Goal: Go to known website: Access a specific website the user already knows

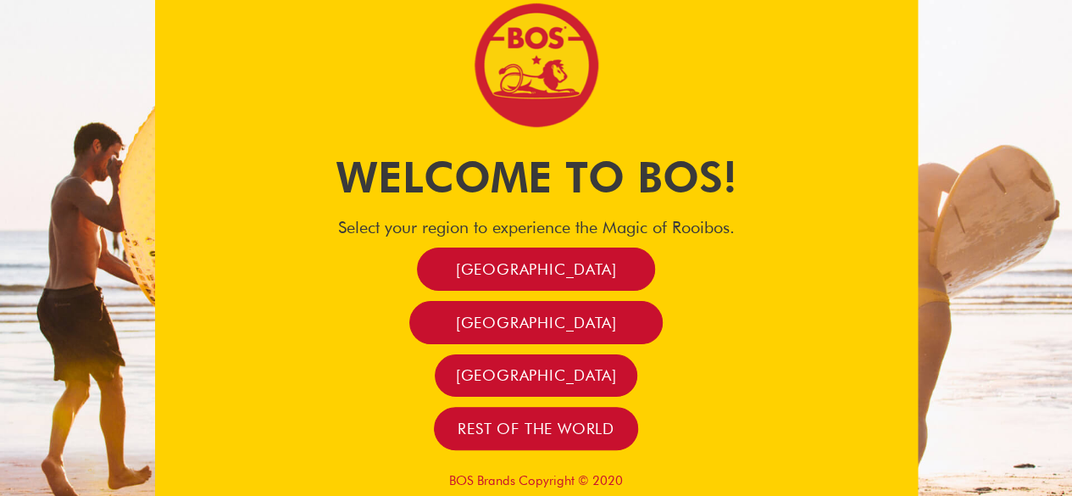
scroll to position [14, 0]
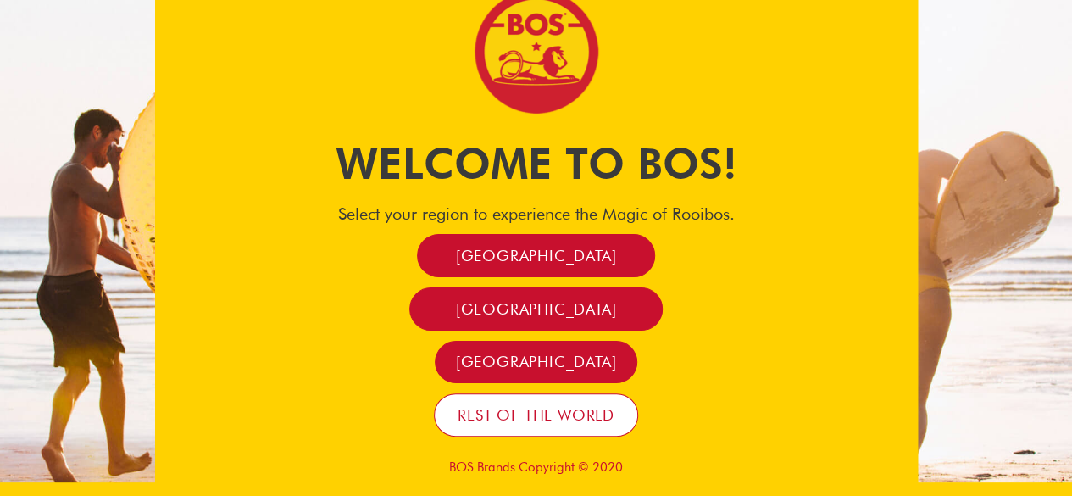
click at [585, 421] on span "Rest of the world" at bounding box center [536, 414] width 157 height 19
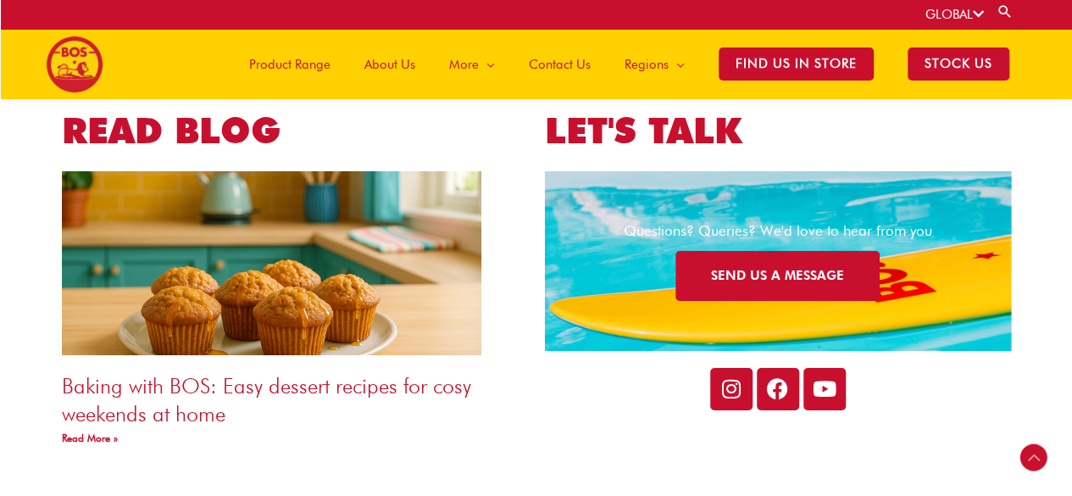
scroll to position [2944, 0]
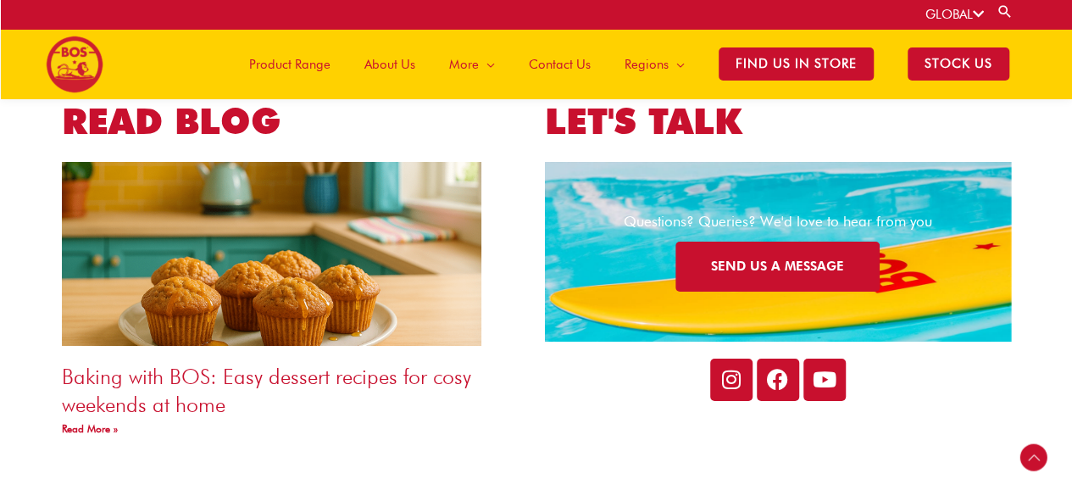
click at [731, 389] on icon at bounding box center [731, 379] width 21 height 21
